Goal: Task Accomplishment & Management: Manage account settings

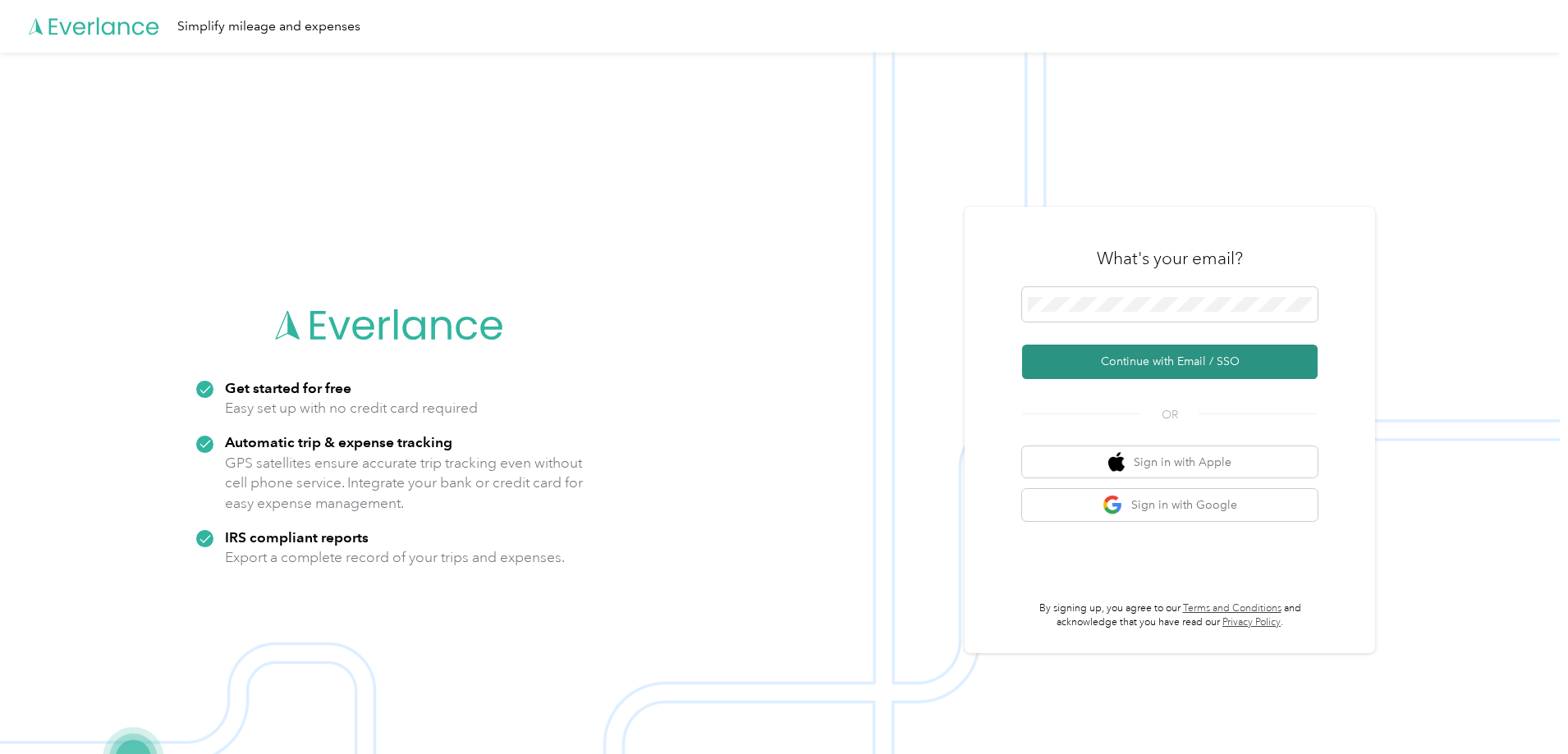
click at [1159, 362] on button "Continue with Email / SSO" at bounding box center [1170, 362] width 296 height 35
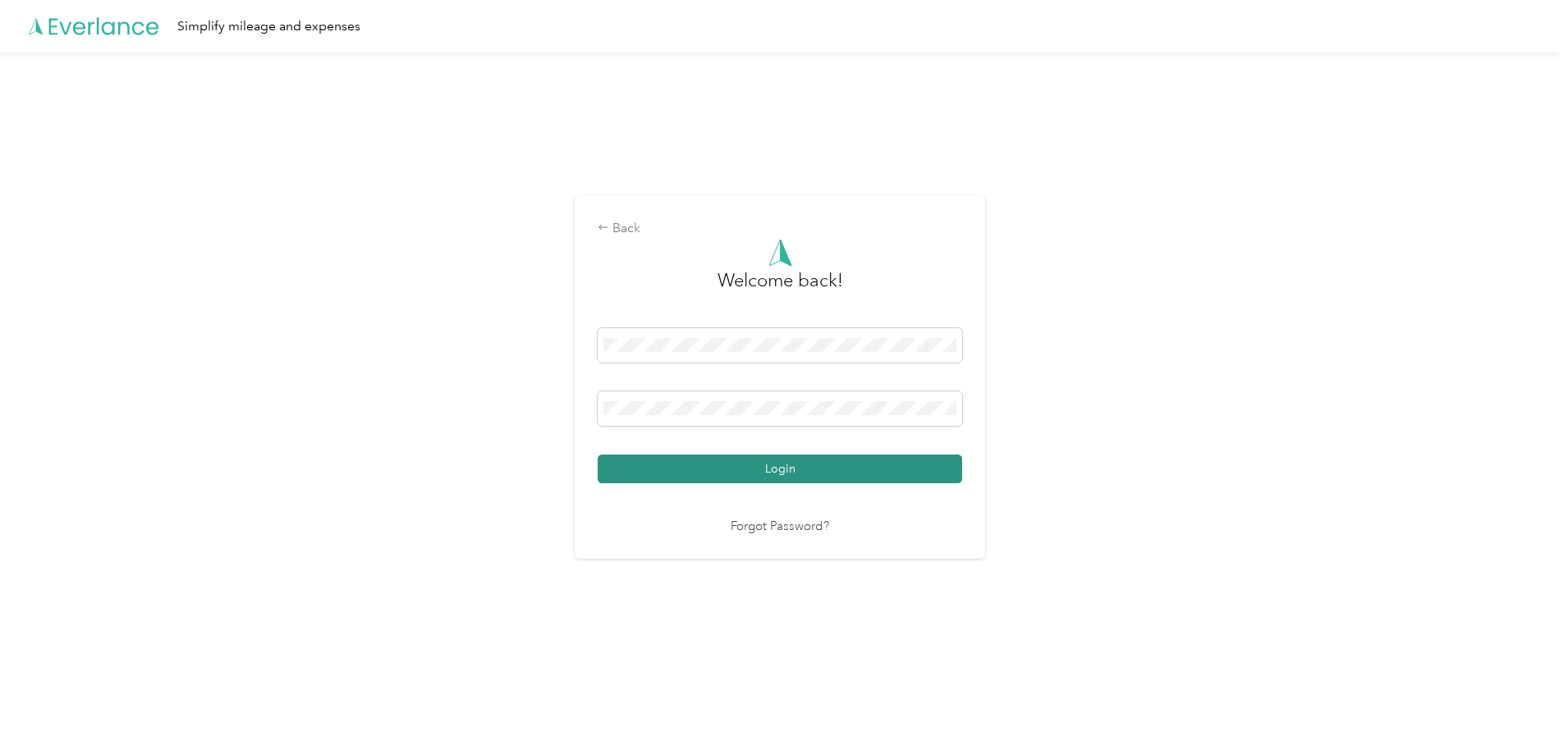
click at [738, 469] on button "Login" at bounding box center [781, 469] width 365 height 29
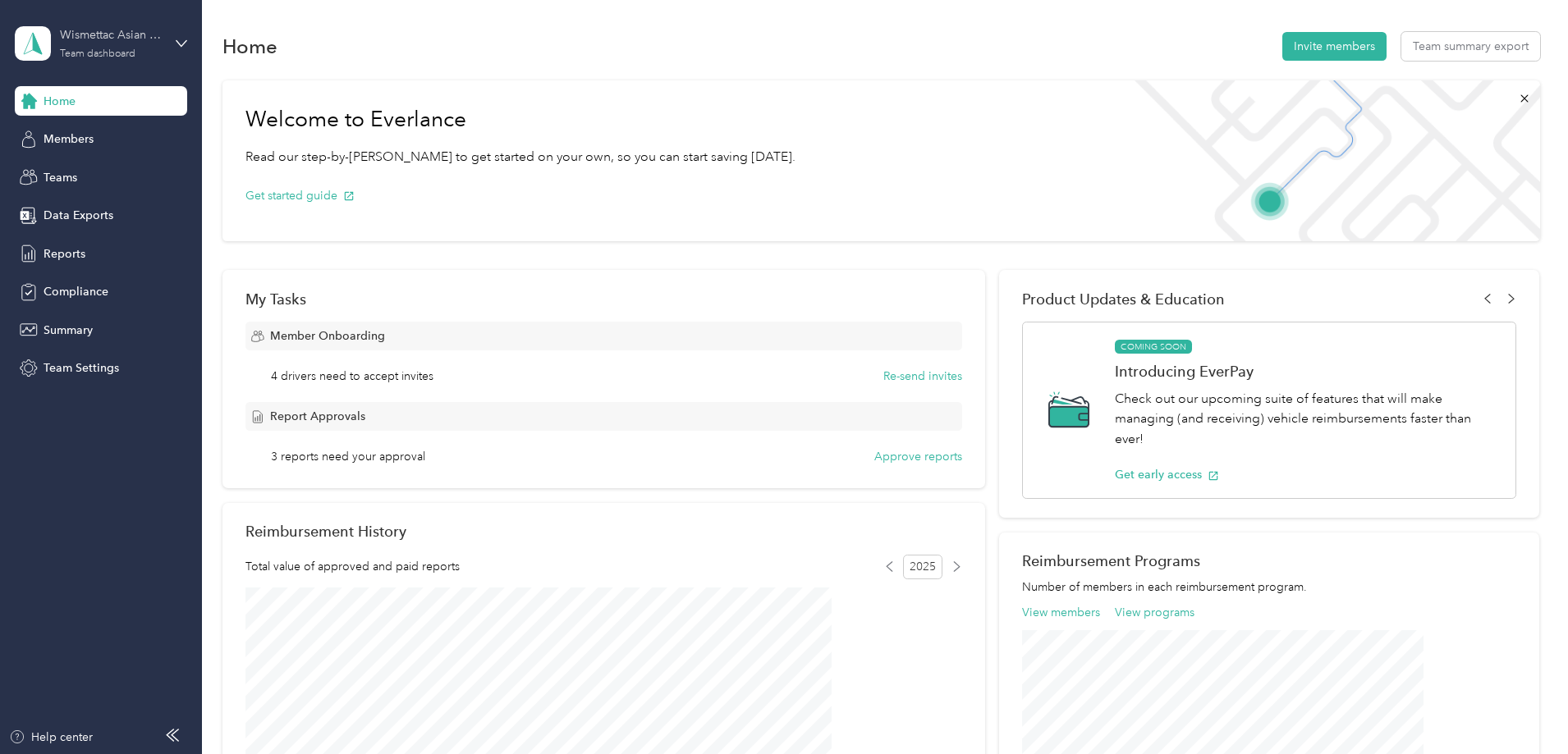
click at [107, 46] on div "Wismettac Asian Foods Team dashboard" at bounding box center [112, 43] width 103 height 33
click at [140, 212] on div "Log out" at bounding box center [188, 209] width 323 height 29
